Goal: Task Accomplishment & Management: Manage account settings

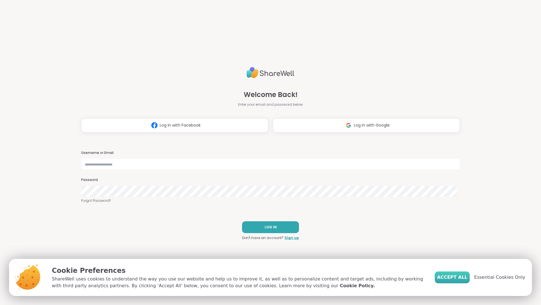
click at [455, 278] on span "Accept All" at bounding box center [452, 277] width 30 height 7
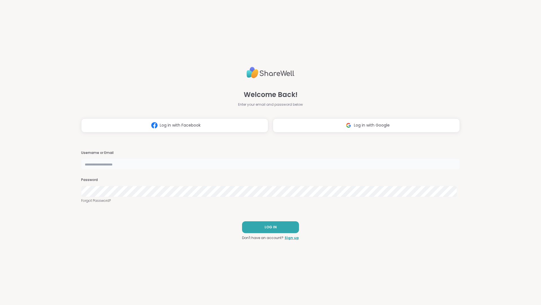
click at [238, 165] on input "text" at bounding box center [270, 163] width 379 height 11
type input "**********"
click at [267, 227] on span "LOG IN" at bounding box center [271, 227] width 12 height 5
